Goal: Complete application form

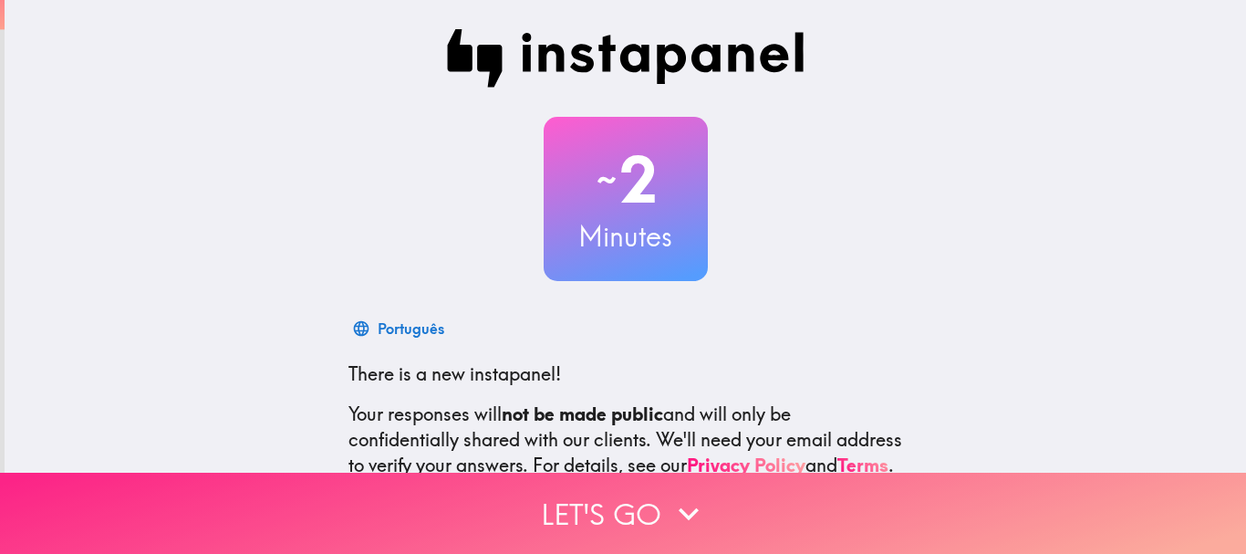
click at [614, 527] on button "Let's go" at bounding box center [623, 513] width 1246 height 81
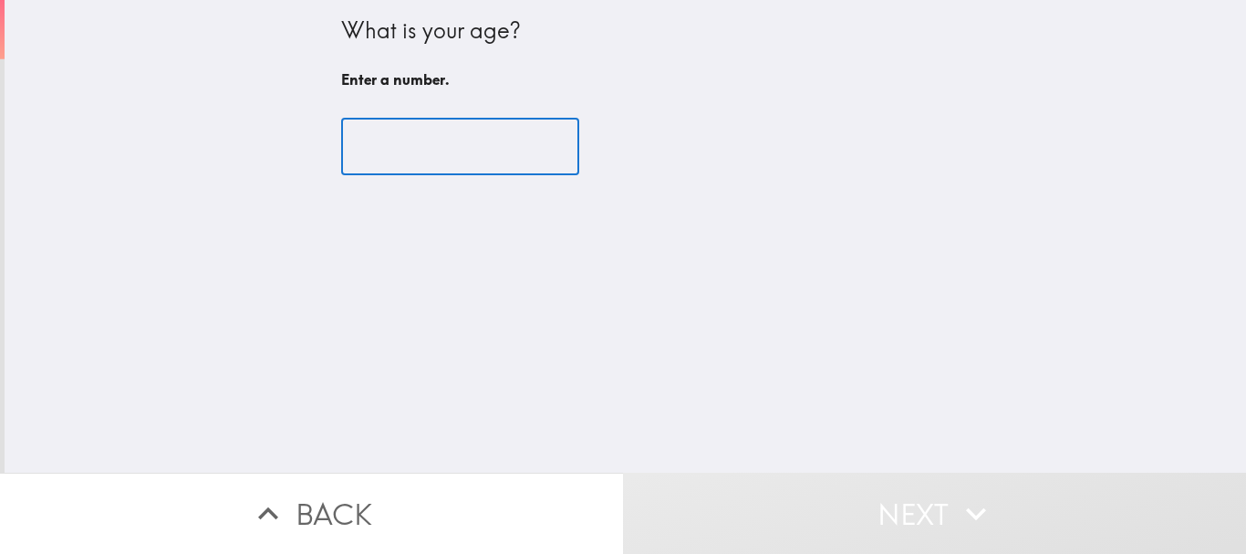
click at [410, 163] on input "number" at bounding box center [460, 147] width 238 height 57
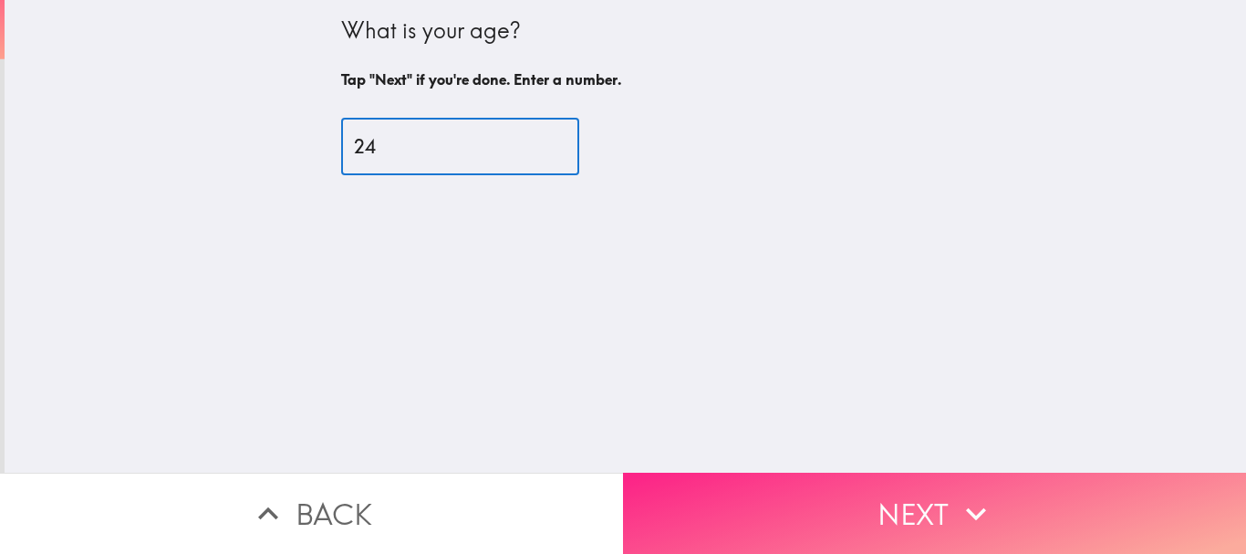
type input "24"
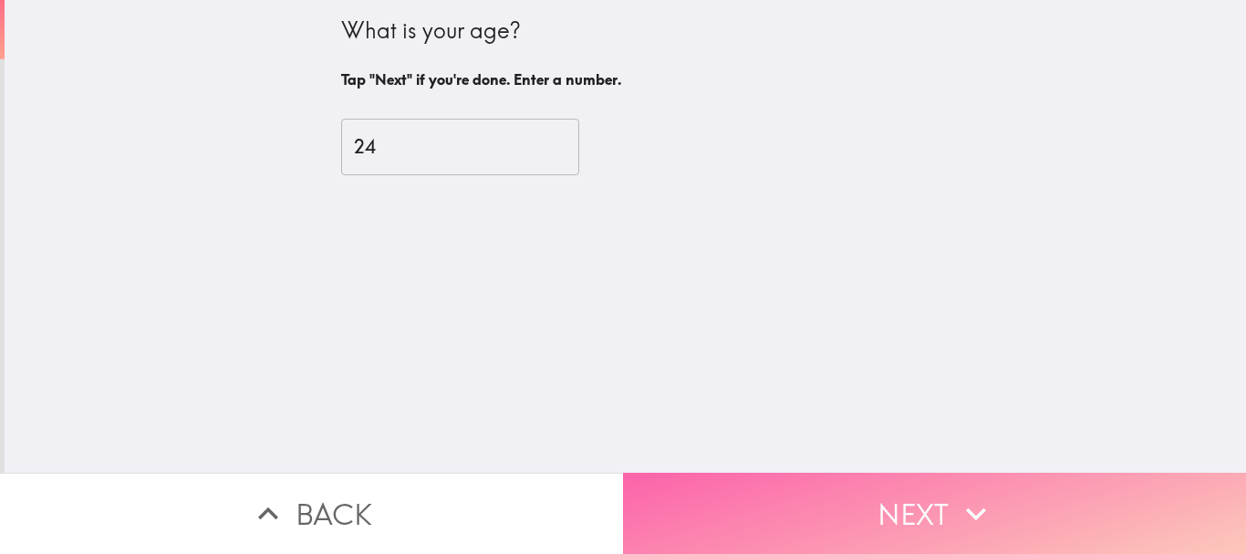
click at [857, 483] on button "Next" at bounding box center [934, 513] width 623 height 81
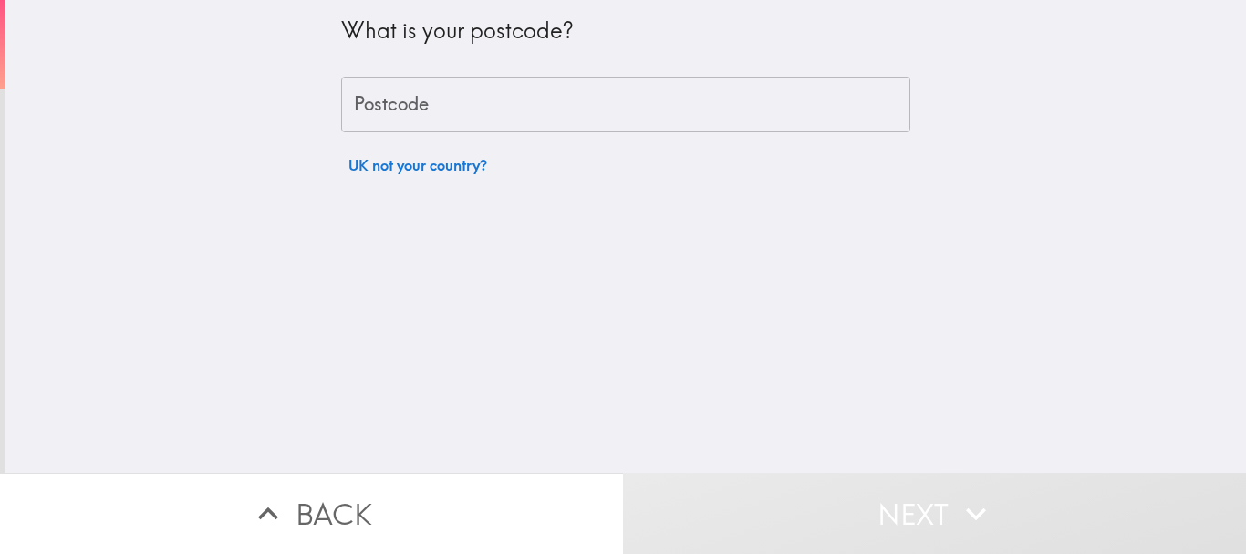
click at [580, 121] on input "Postcode" at bounding box center [625, 105] width 569 height 57
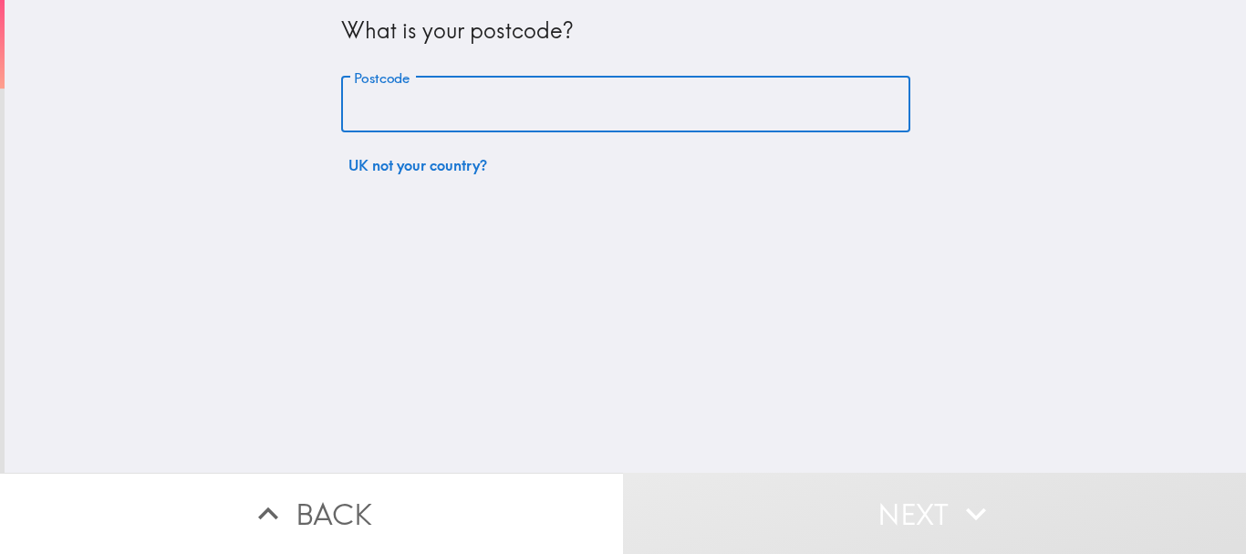
type input "SS7 2EH"
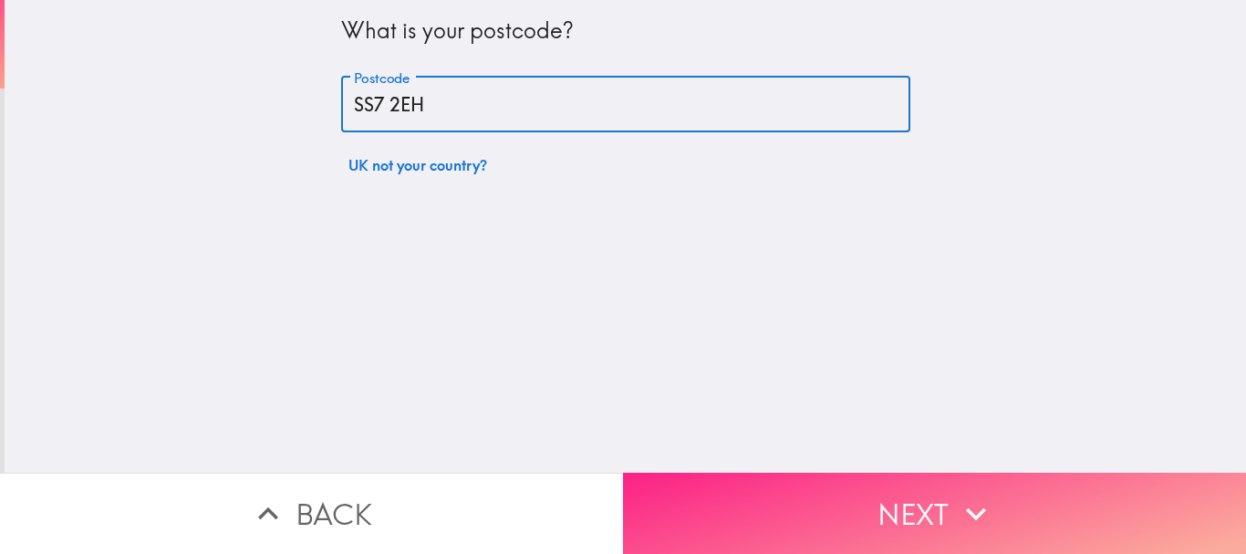
click at [818, 473] on button "Next" at bounding box center [934, 513] width 623 height 81
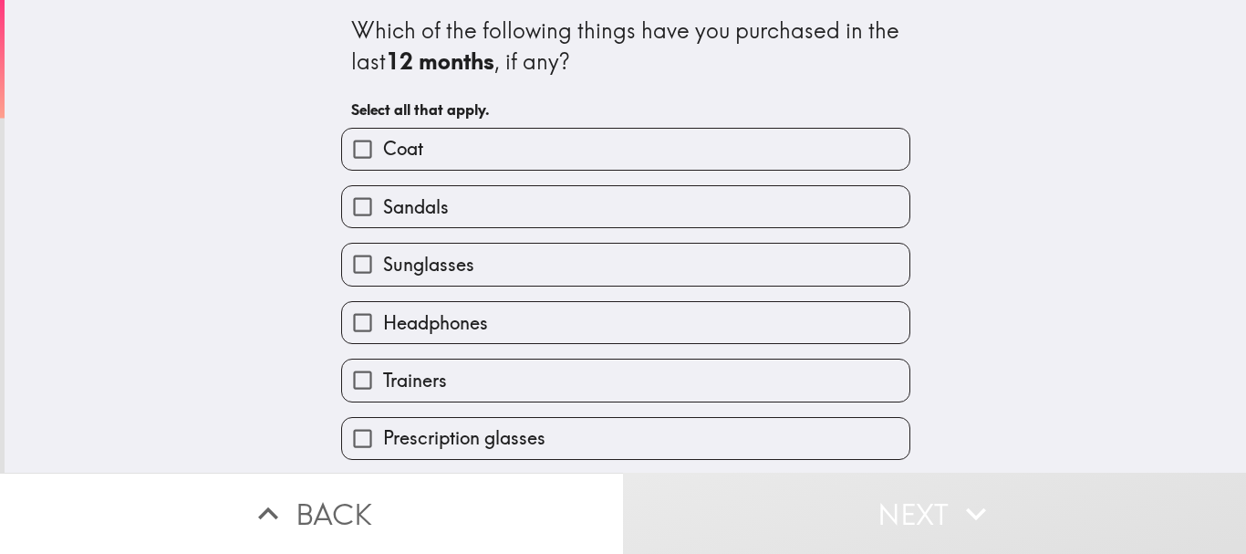
scroll to position [233, 0]
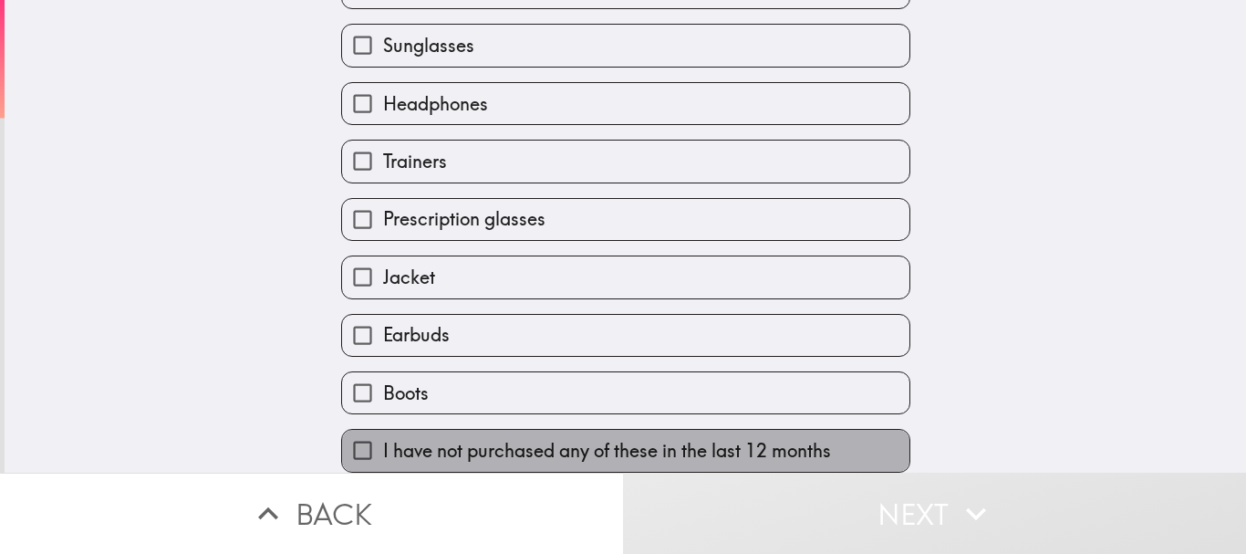
click at [465, 441] on span "I have not purchased any of these in the last 12 months" at bounding box center [607, 451] width 448 height 26
click at [383, 441] on input "I have not purchased any of these in the last 12 months" at bounding box center [362, 450] width 41 height 41
checkbox input "true"
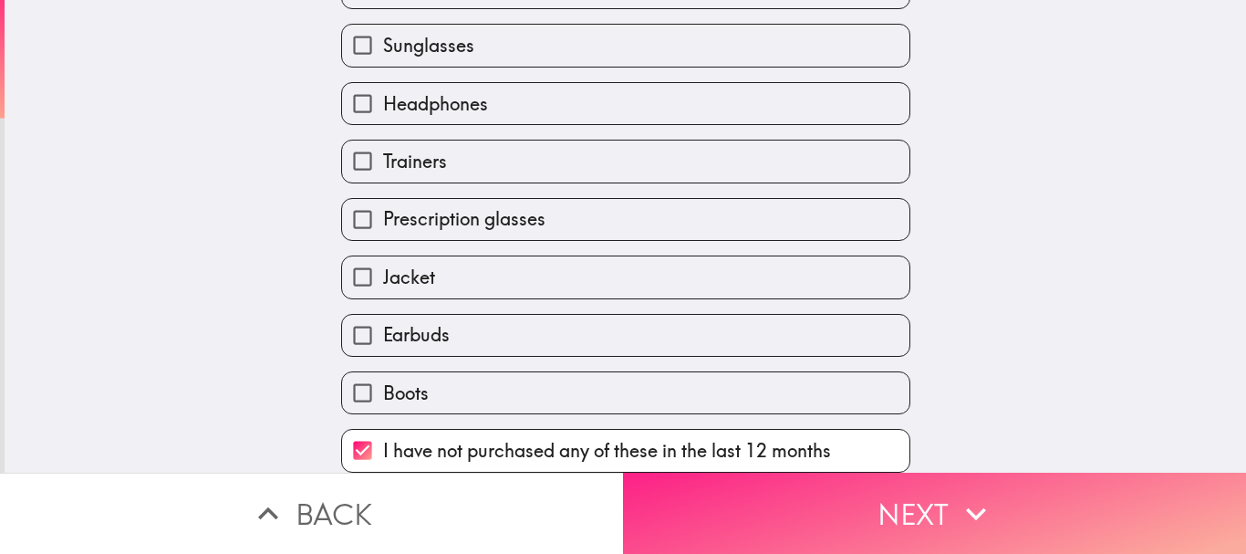
click at [799, 516] on button "Next" at bounding box center [934, 513] width 623 height 81
